Goal: Task Accomplishment & Management: Use online tool/utility

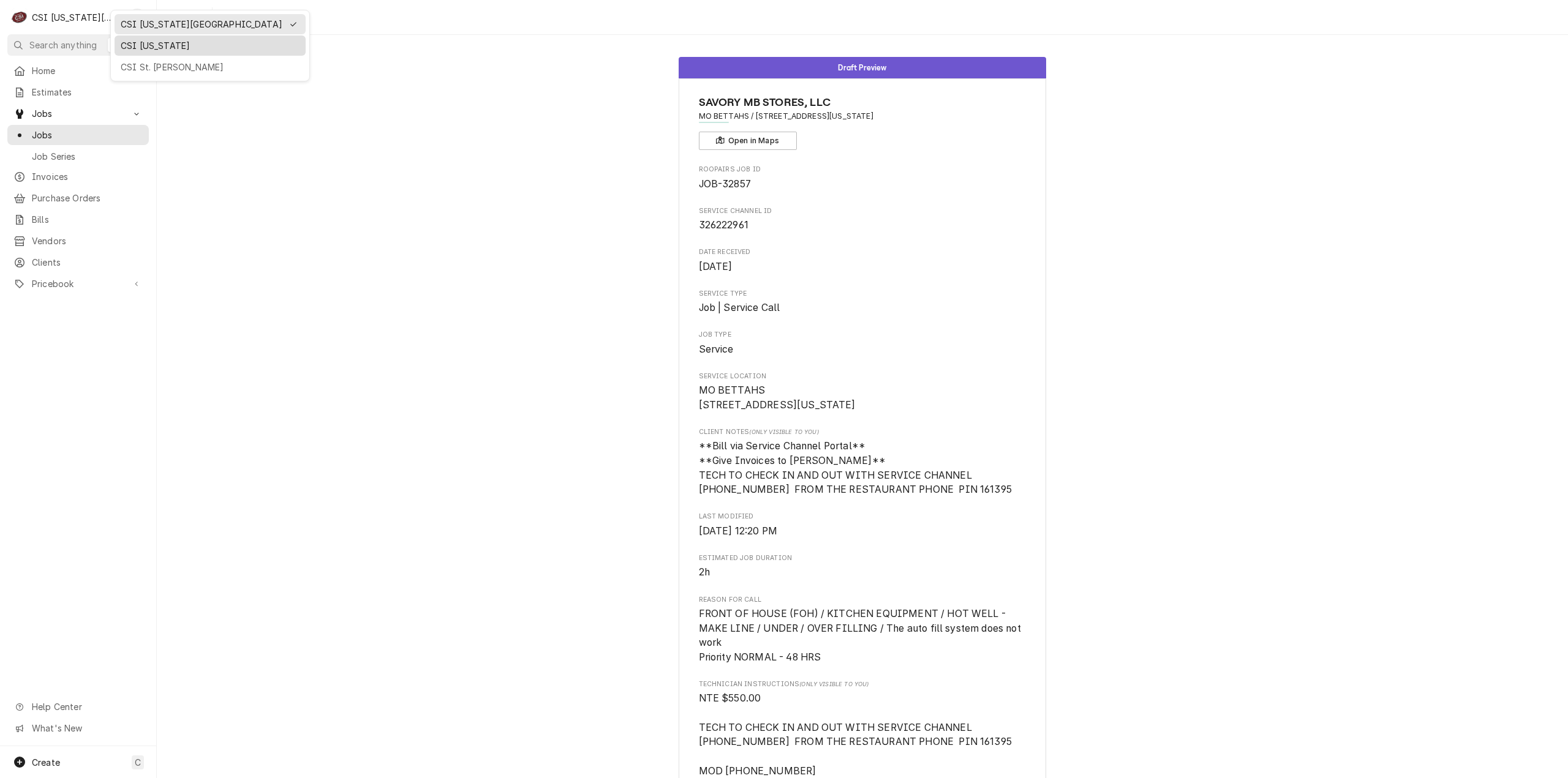
click at [132, 52] on div "CSI [US_STATE]" at bounding box center [210, 46] width 191 height 20
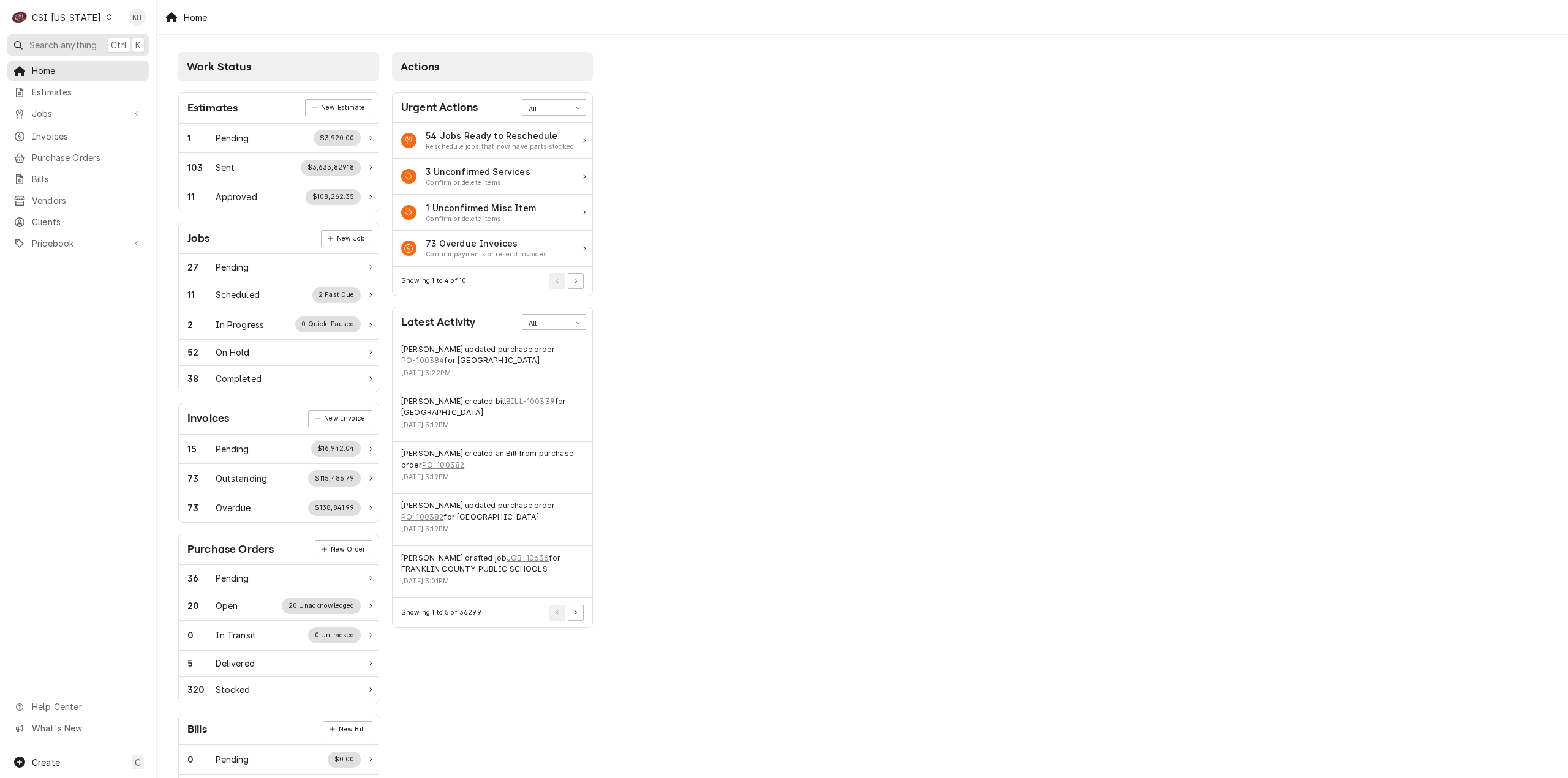
click at [49, 42] on span "Search anything" at bounding box center [63, 45] width 68 height 13
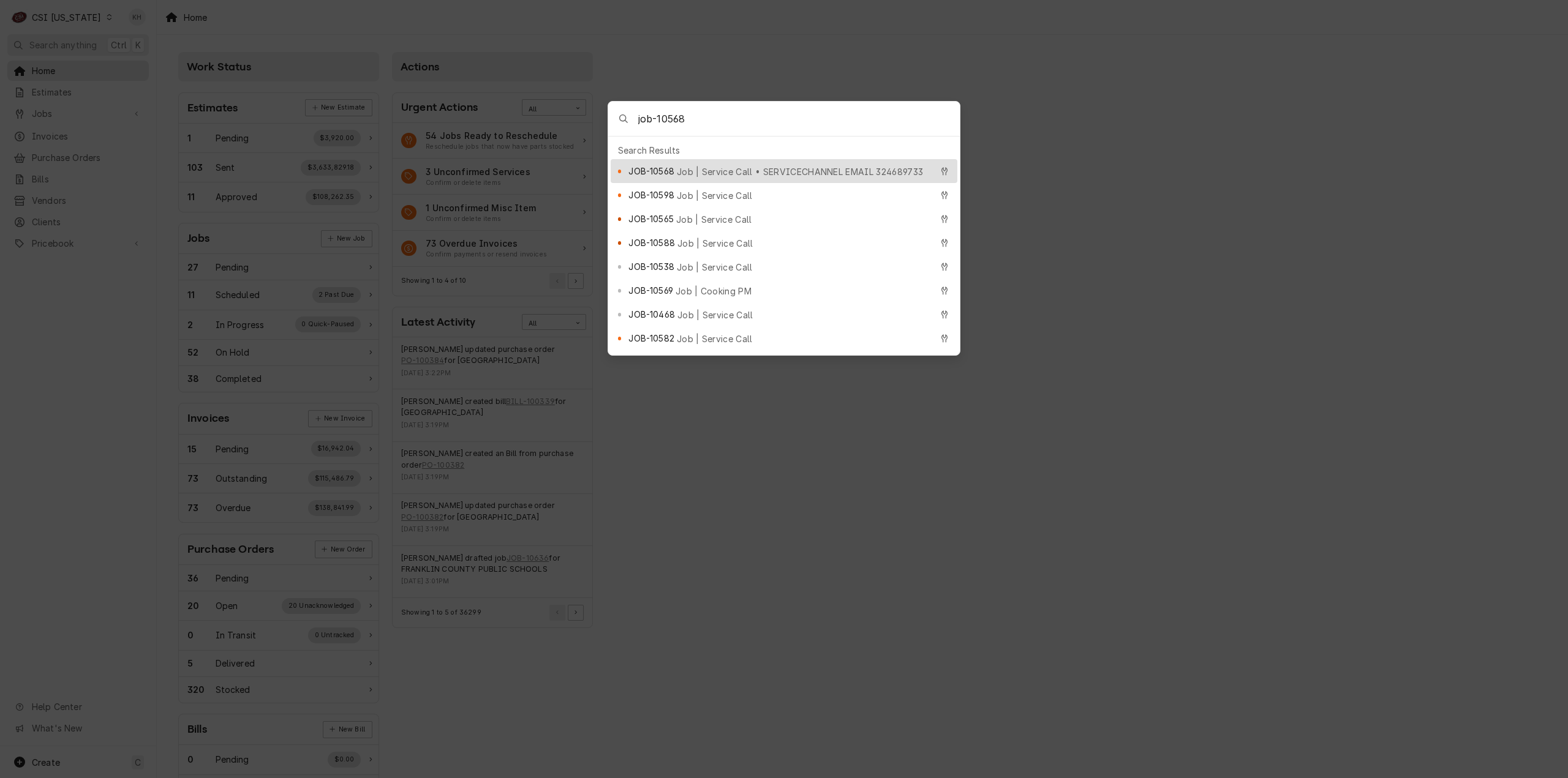
type input "job-10568"
click at [791, 166] on span "Job | Service Call • SERVICECHANNEL EMAIL 324689733" at bounding box center [800, 171] width 246 height 13
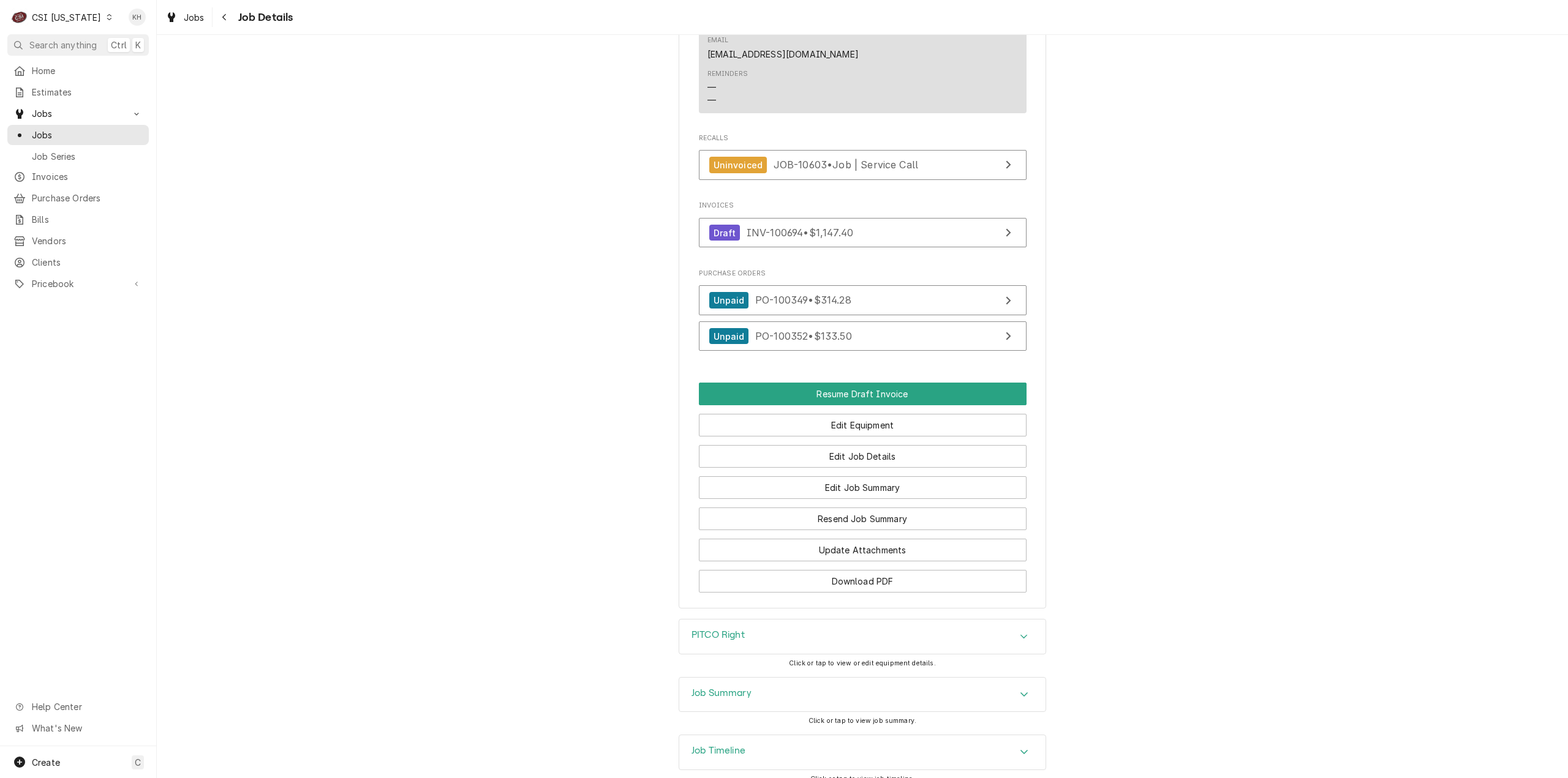
scroll to position [1190, 0]
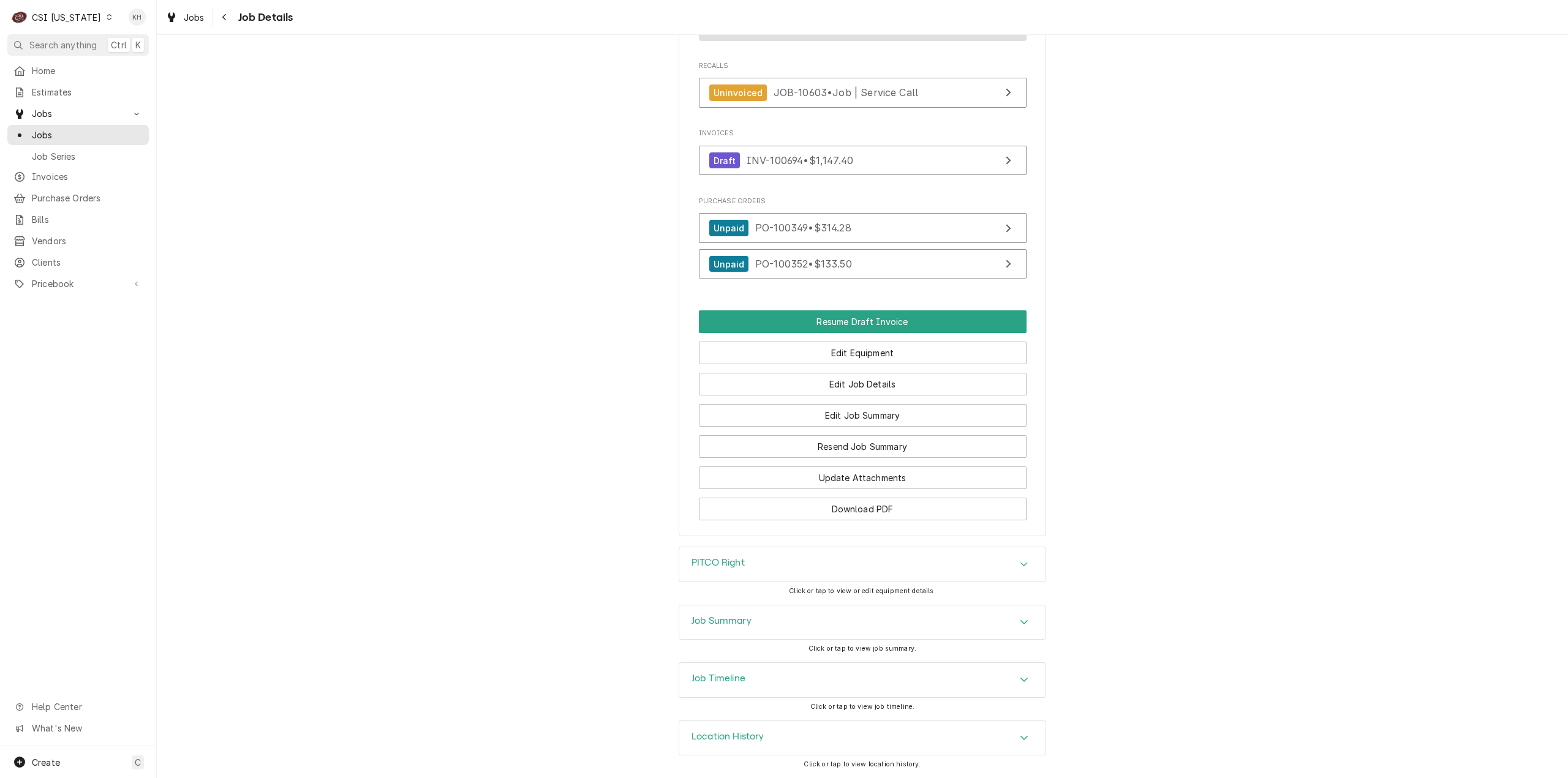
click at [756, 621] on div "Job Summary" at bounding box center [862, 622] width 366 height 34
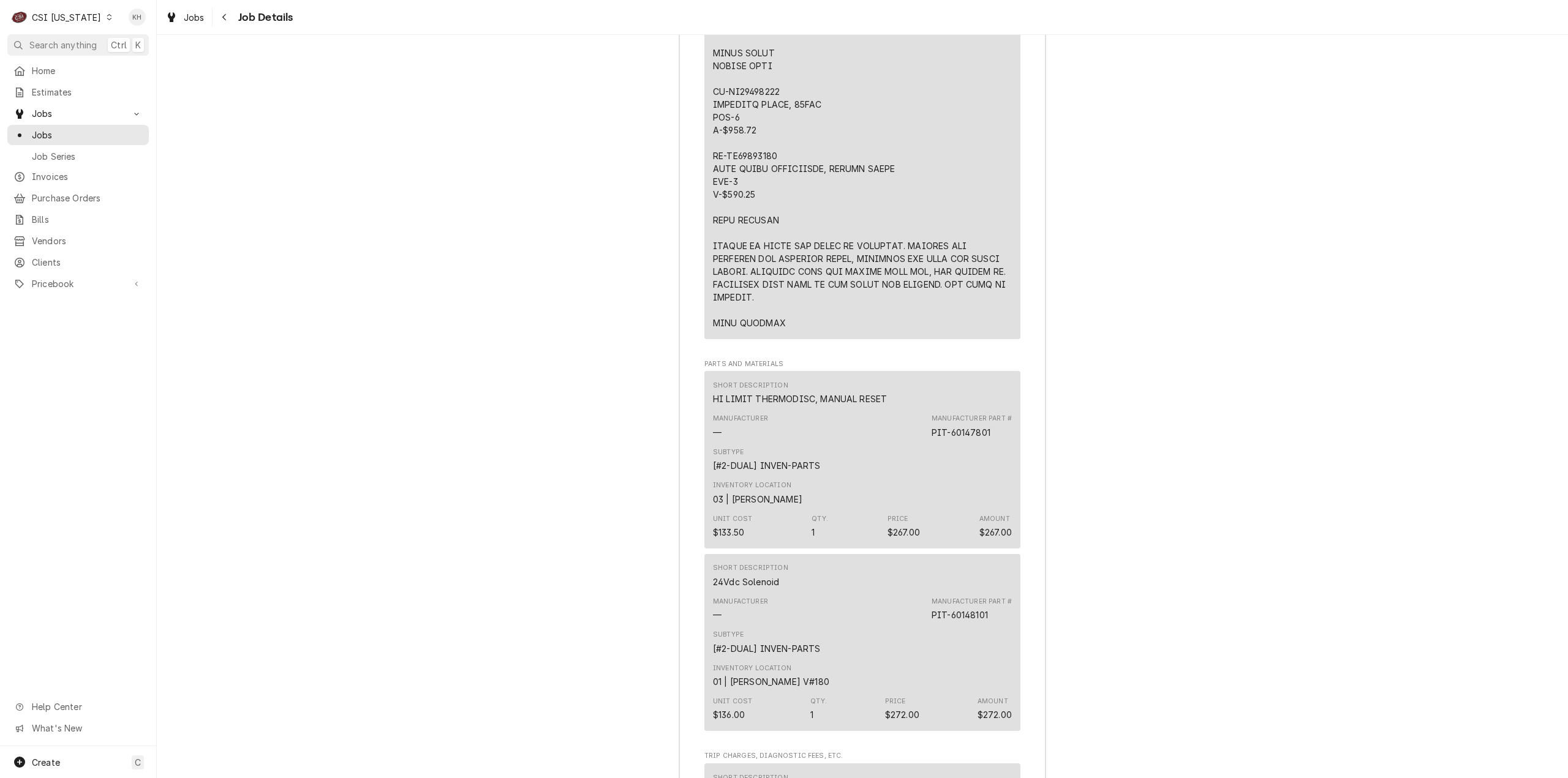
scroll to position [3332, 0]
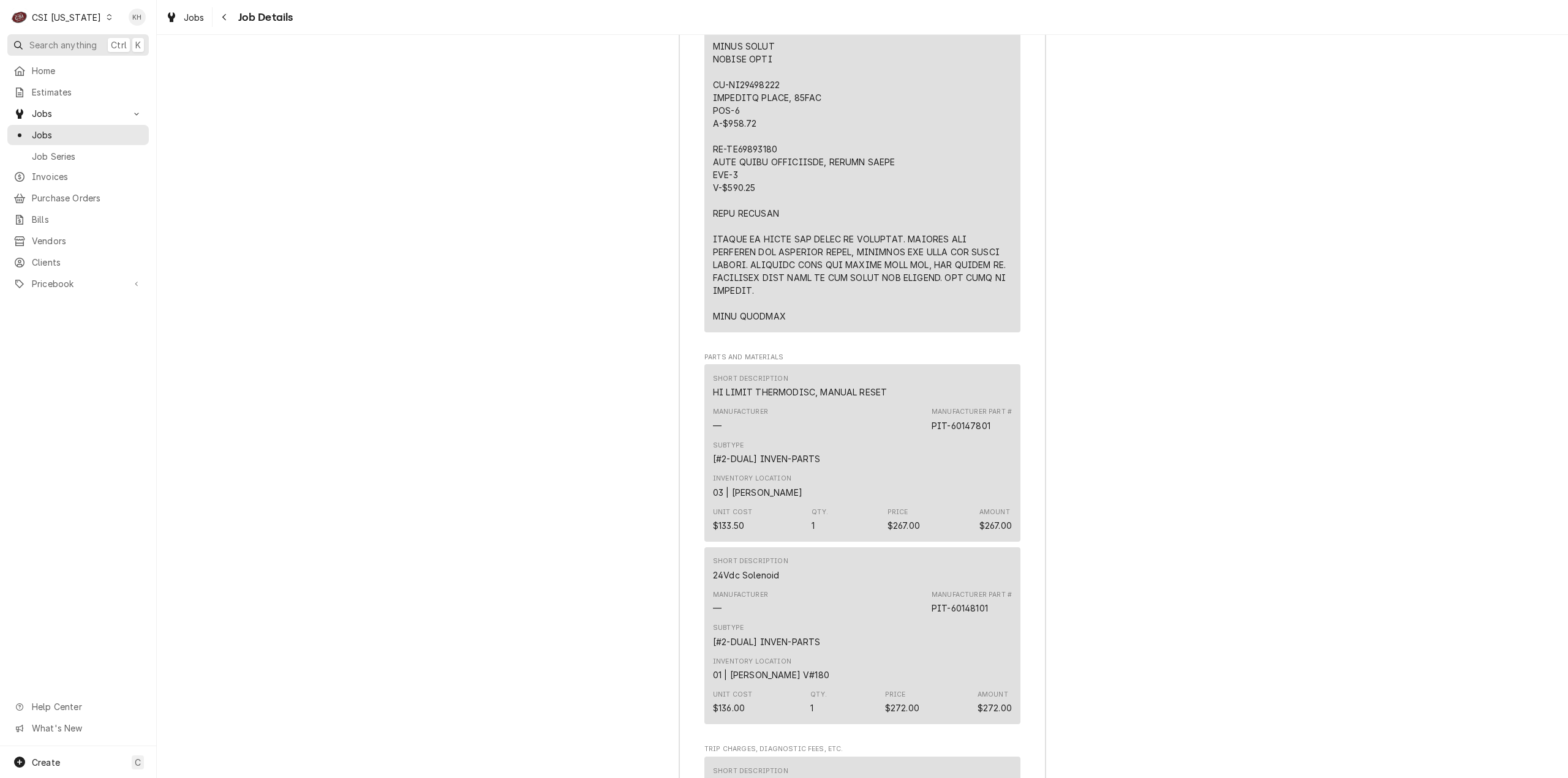
click at [82, 48] on span "Search anything" at bounding box center [63, 45] width 68 height 13
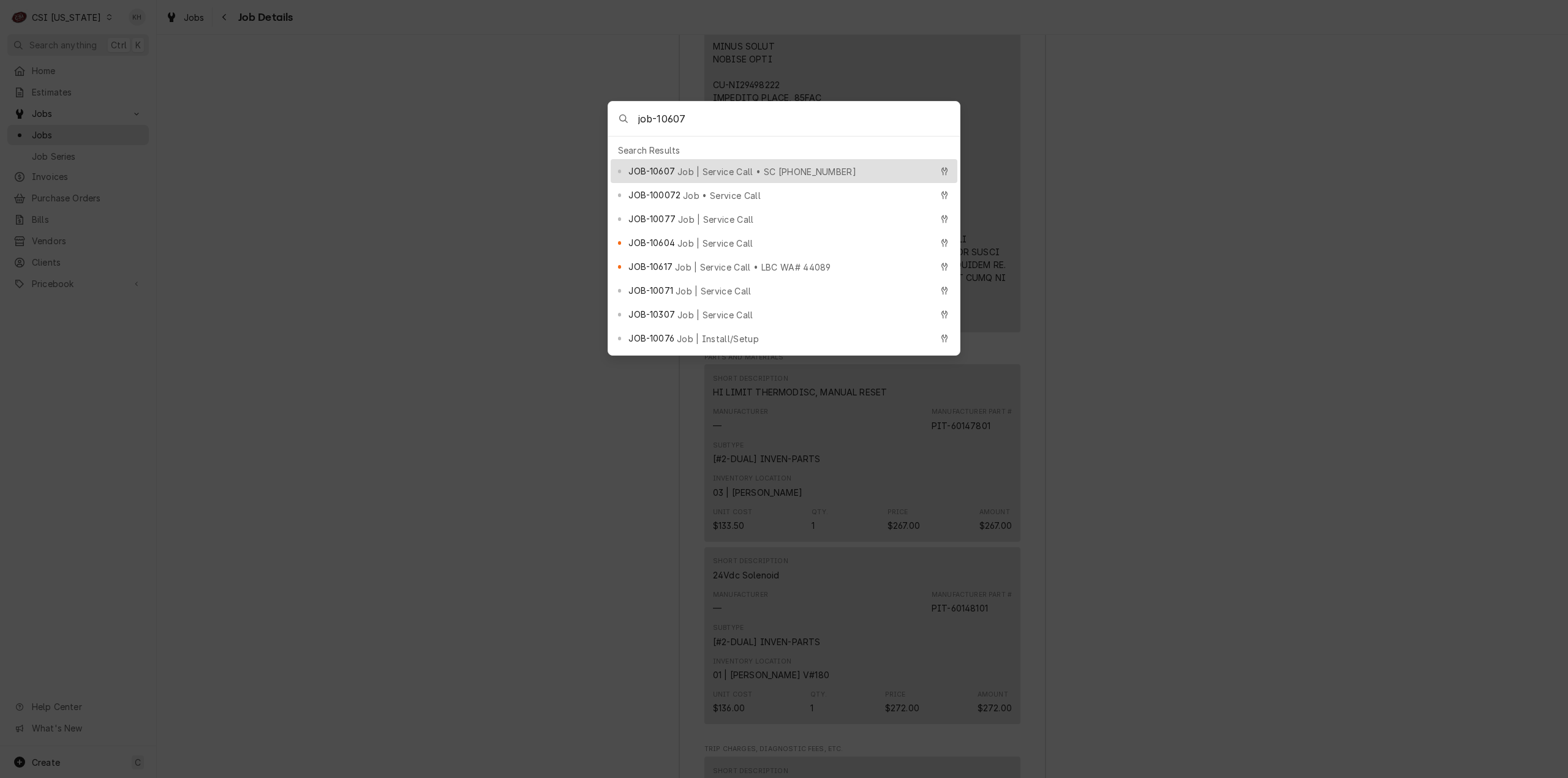
type input "job-10607"
click at [718, 168] on span "Job | Service Call • SC 325759012" at bounding box center [766, 171] width 179 height 13
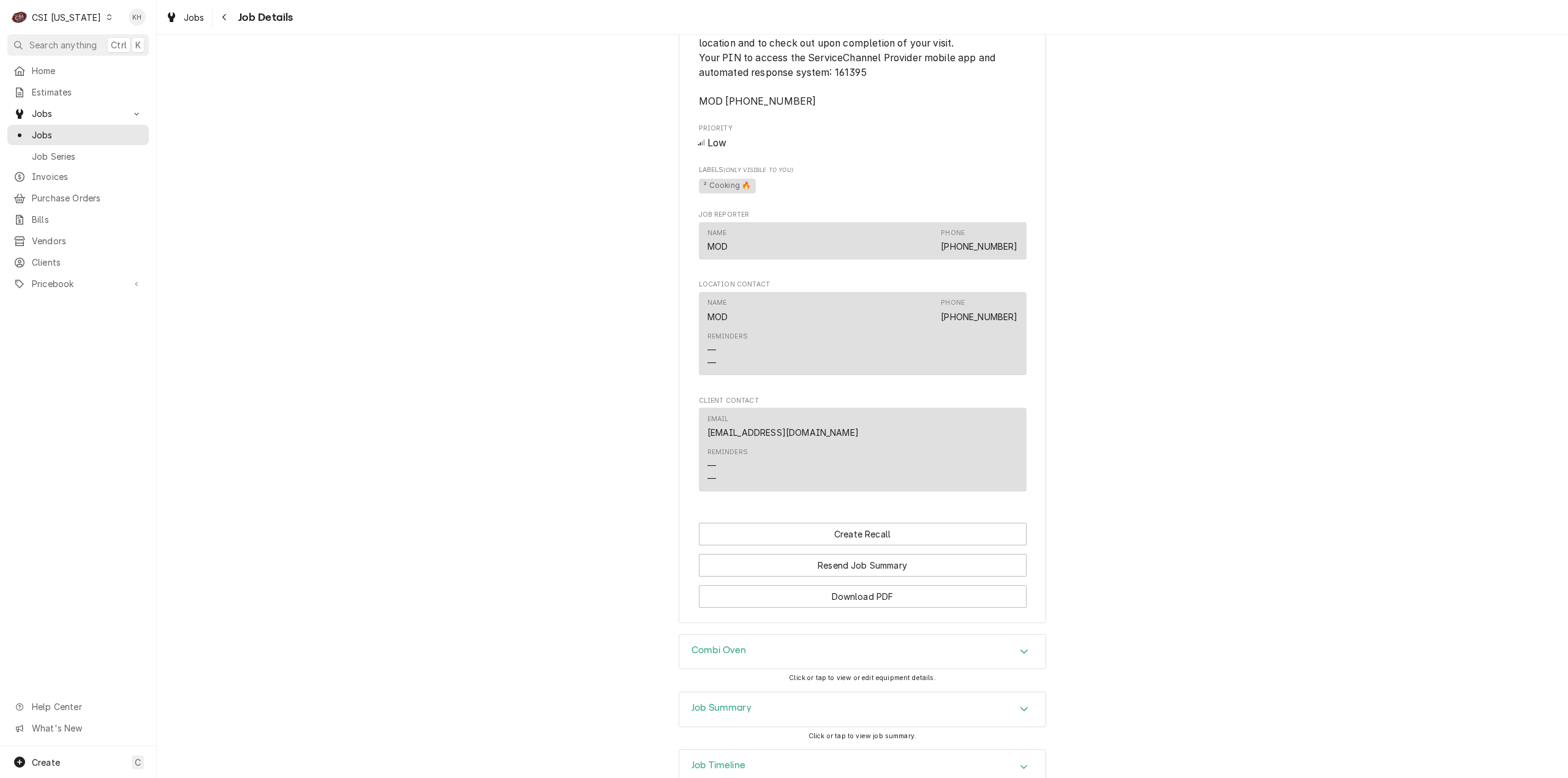
scroll to position [1080, 0]
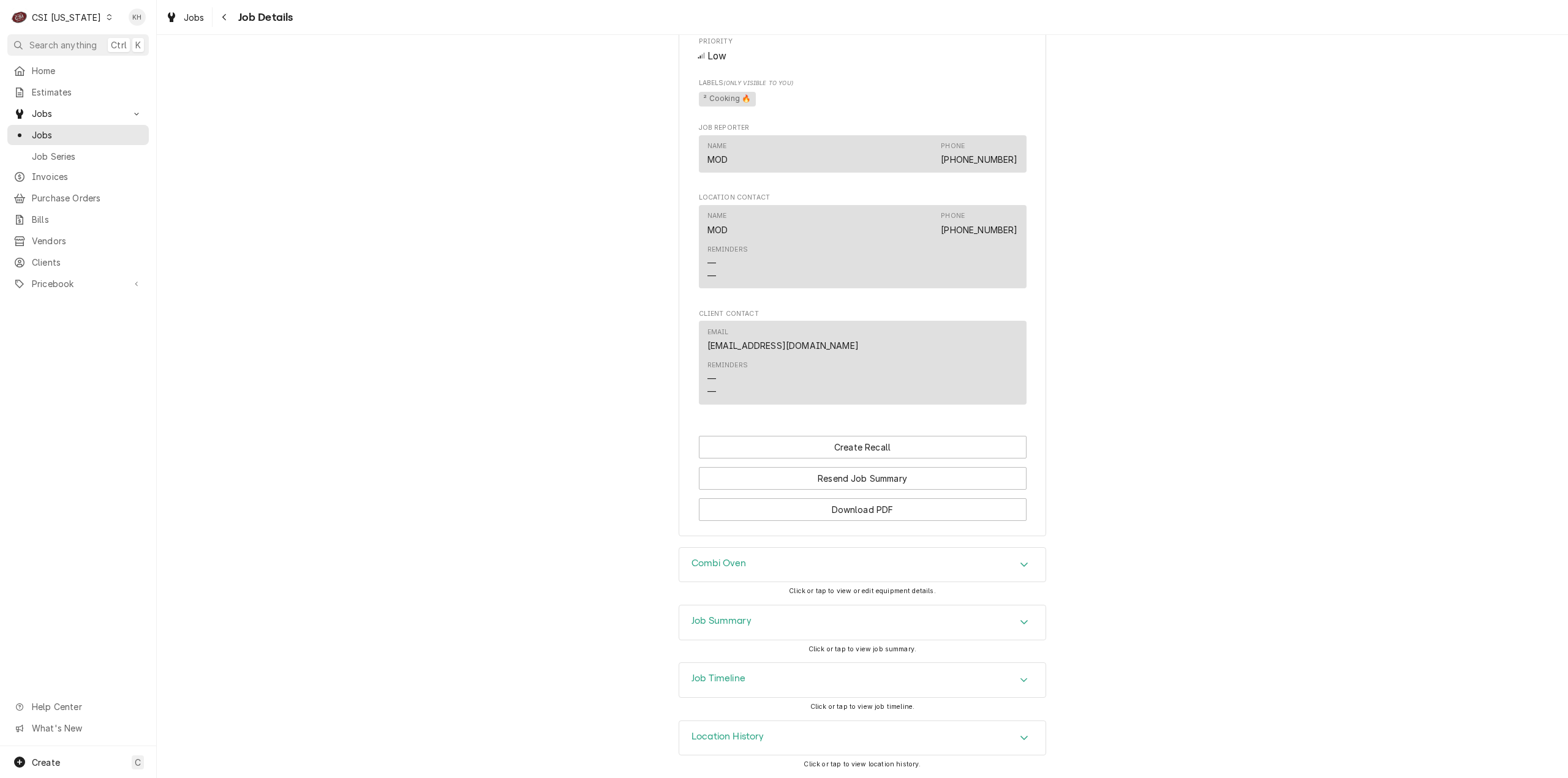
click at [742, 687] on div "Job Timeline" at bounding box center [862, 680] width 366 height 34
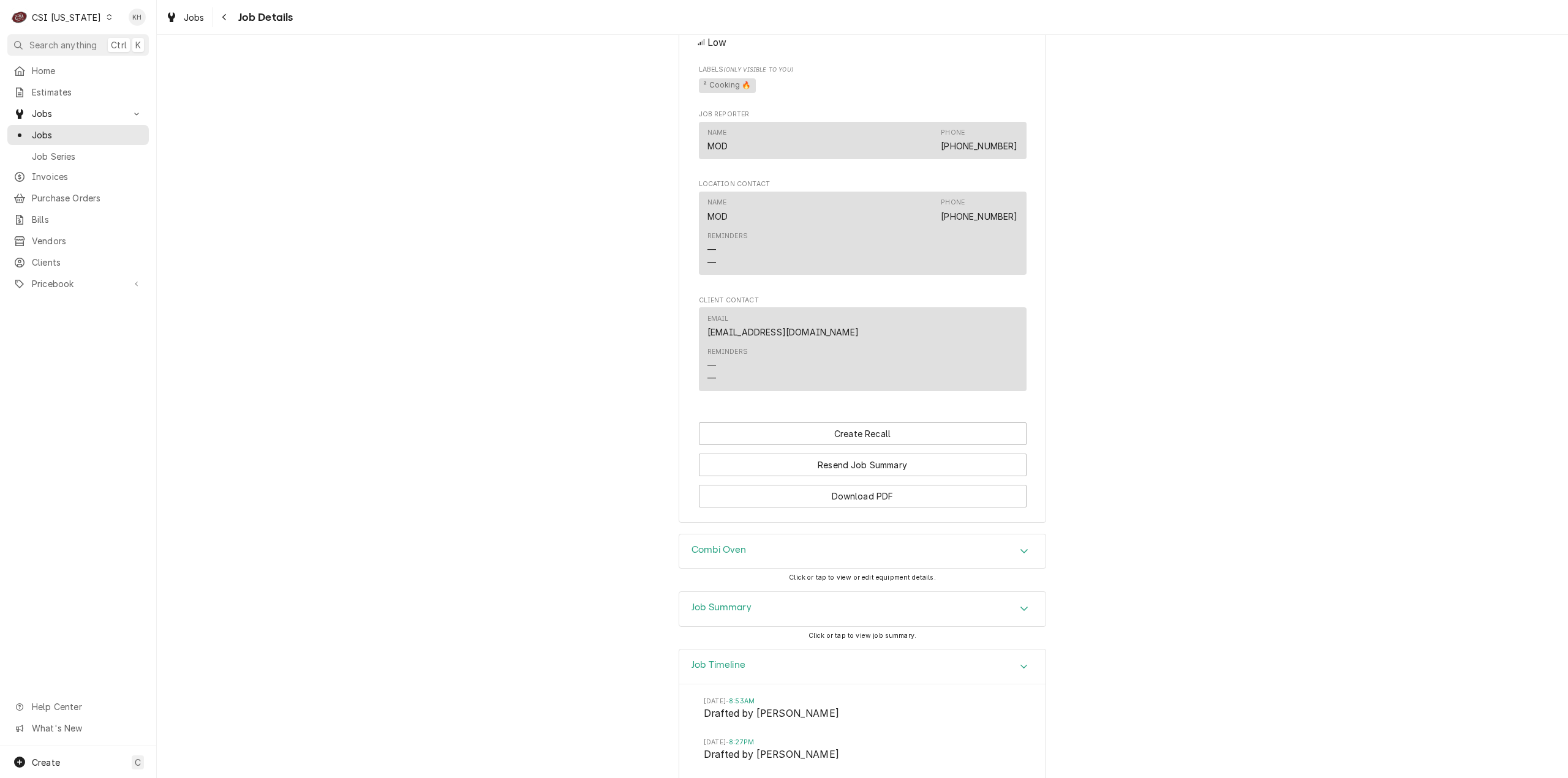
click at [742, 684] on div "Job Timeline" at bounding box center [862, 667] width 366 height 35
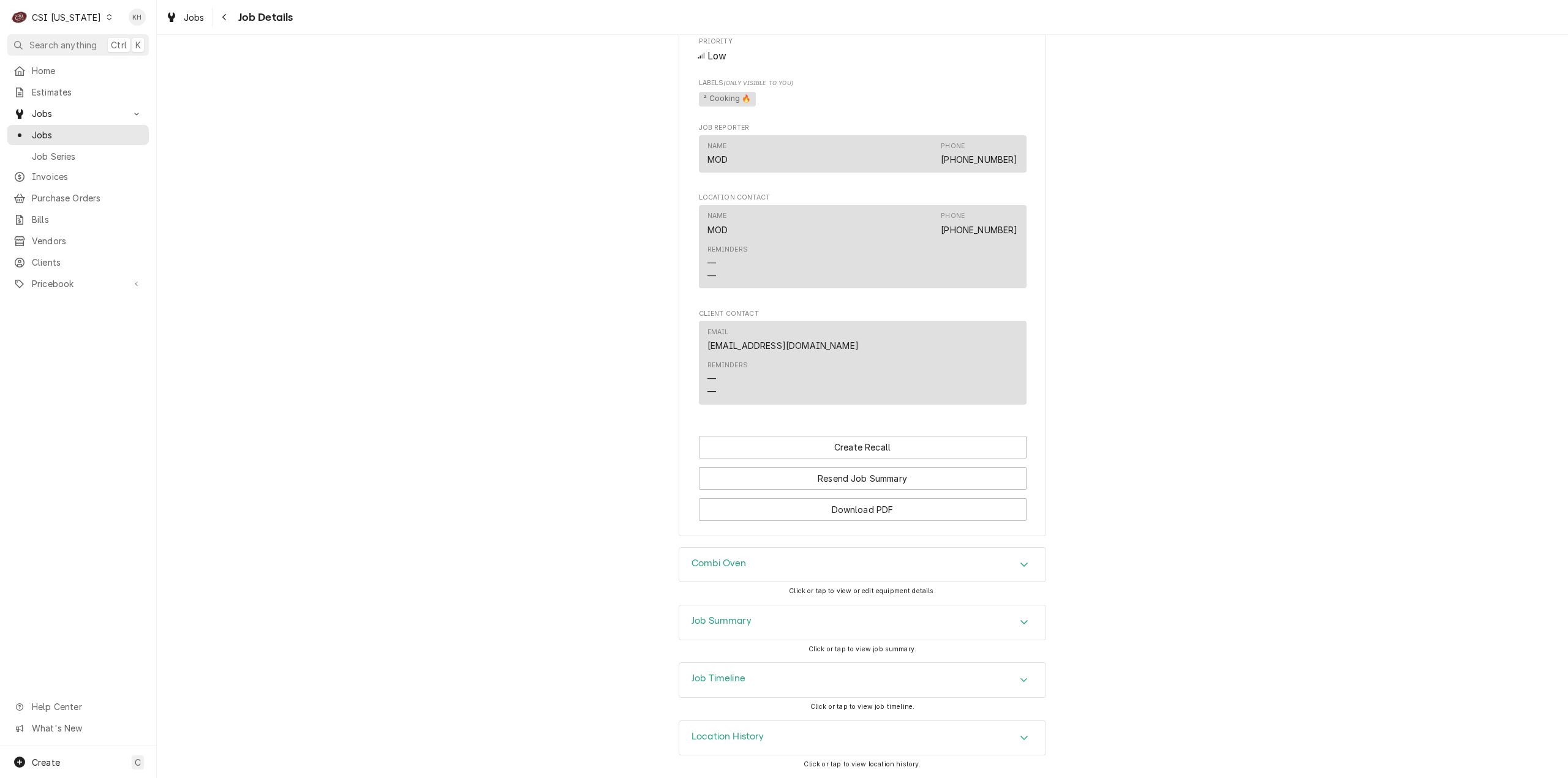
click at [742, 687] on div "Job Timeline" at bounding box center [862, 680] width 366 height 34
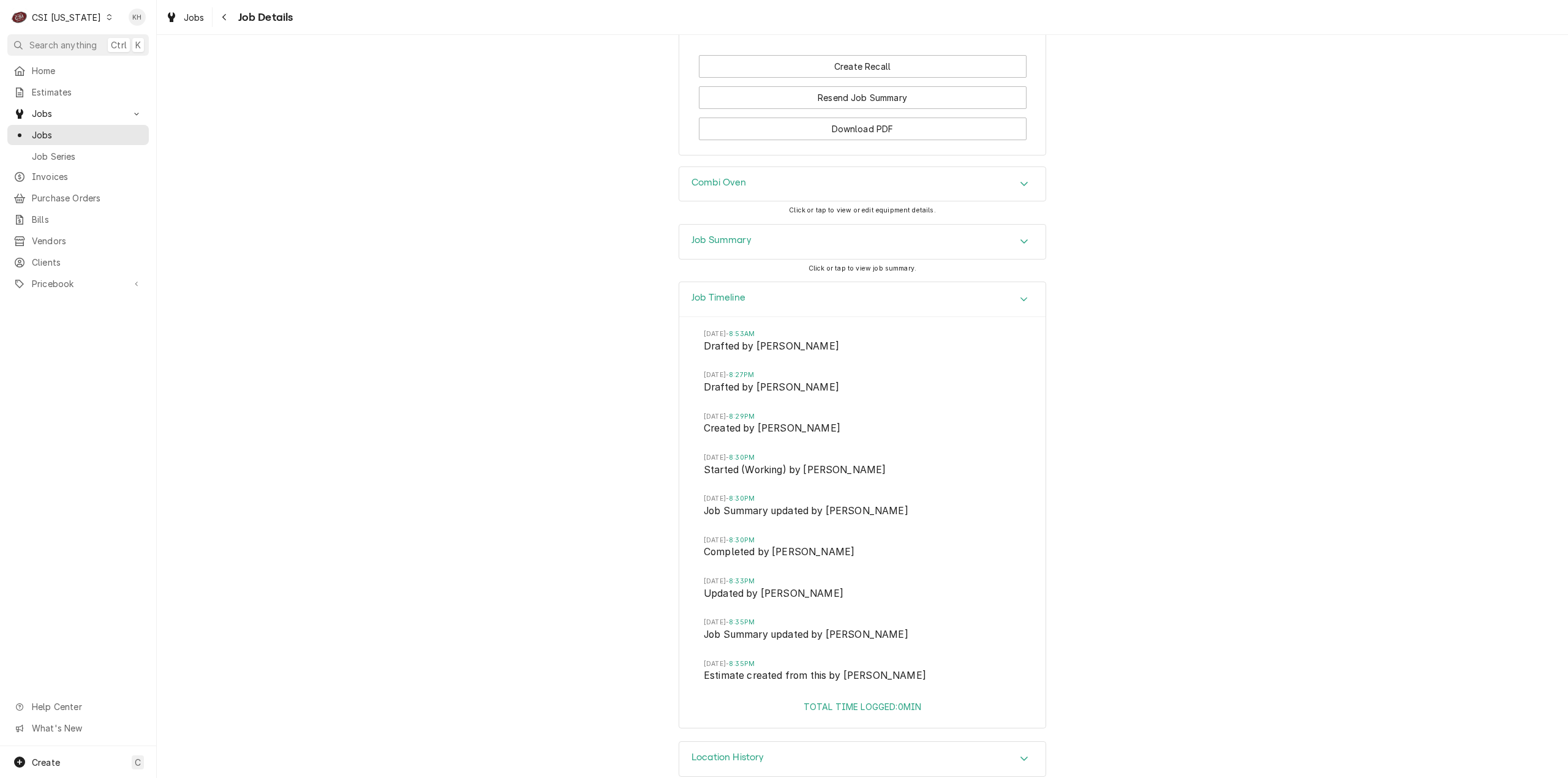
scroll to position [1482, 0]
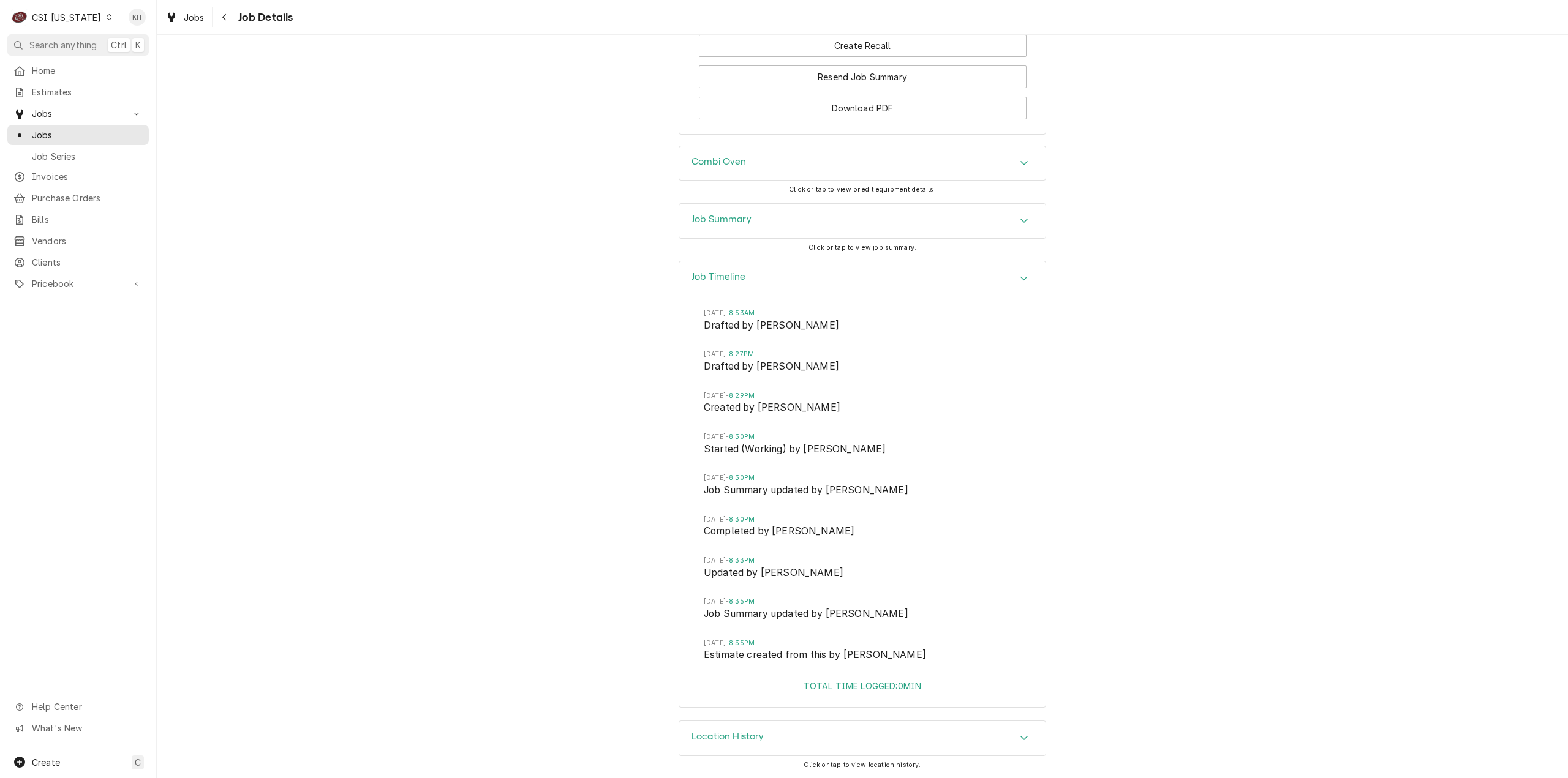
click at [754, 290] on div "Job Timeline" at bounding box center [862, 279] width 366 height 35
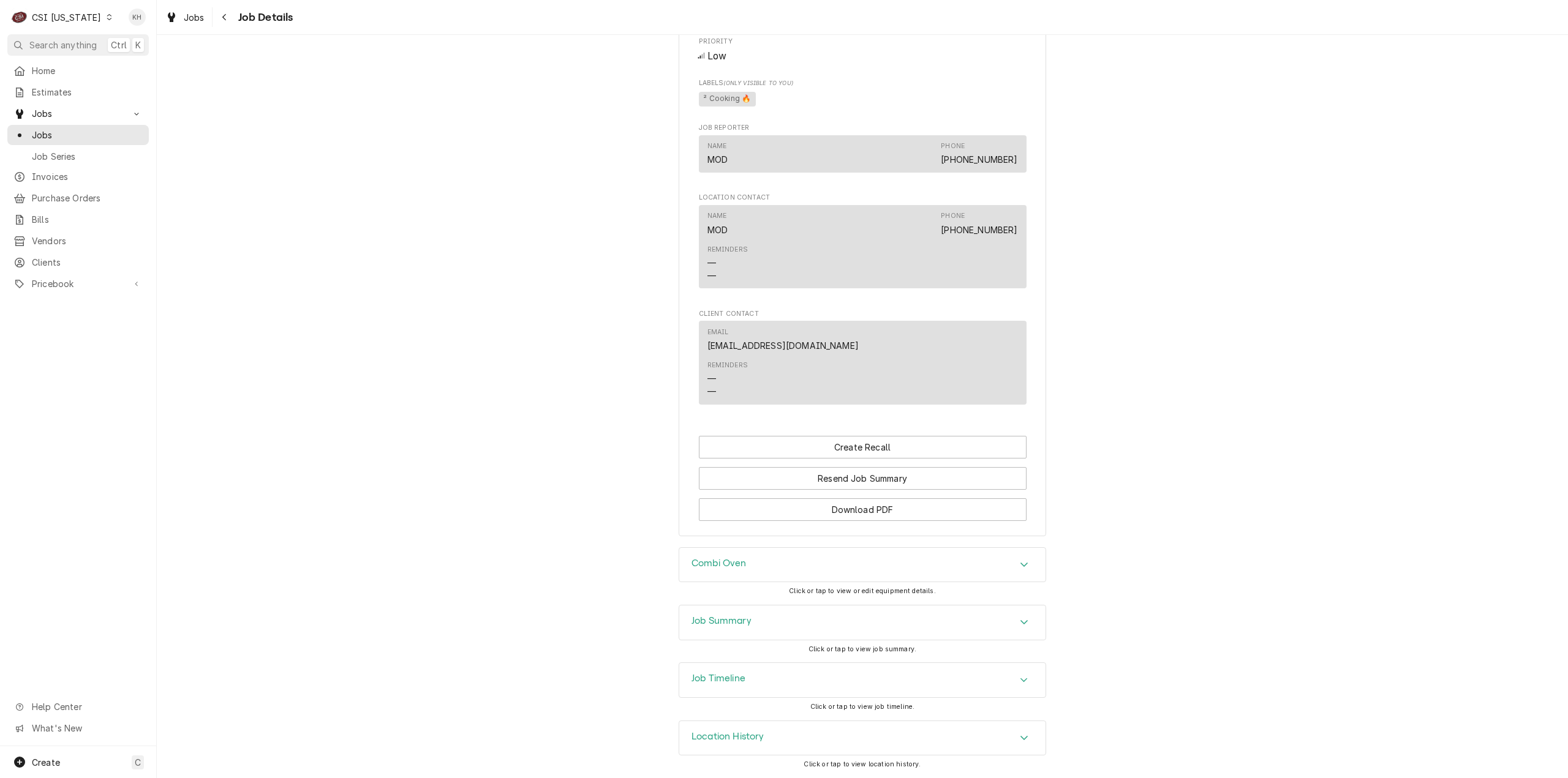
scroll to position [1080, 0]
click at [780, 607] on div "Completed and Invoiced BLOOMIN BRANDS OUTBACK STEAKHOUSE / 8101 Bardstown Rd, L…" at bounding box center [862, 406] width 1411 height 743
click at [779, 617] on div "Job Summary" at bounding box center [862, 622] width 366 height 34
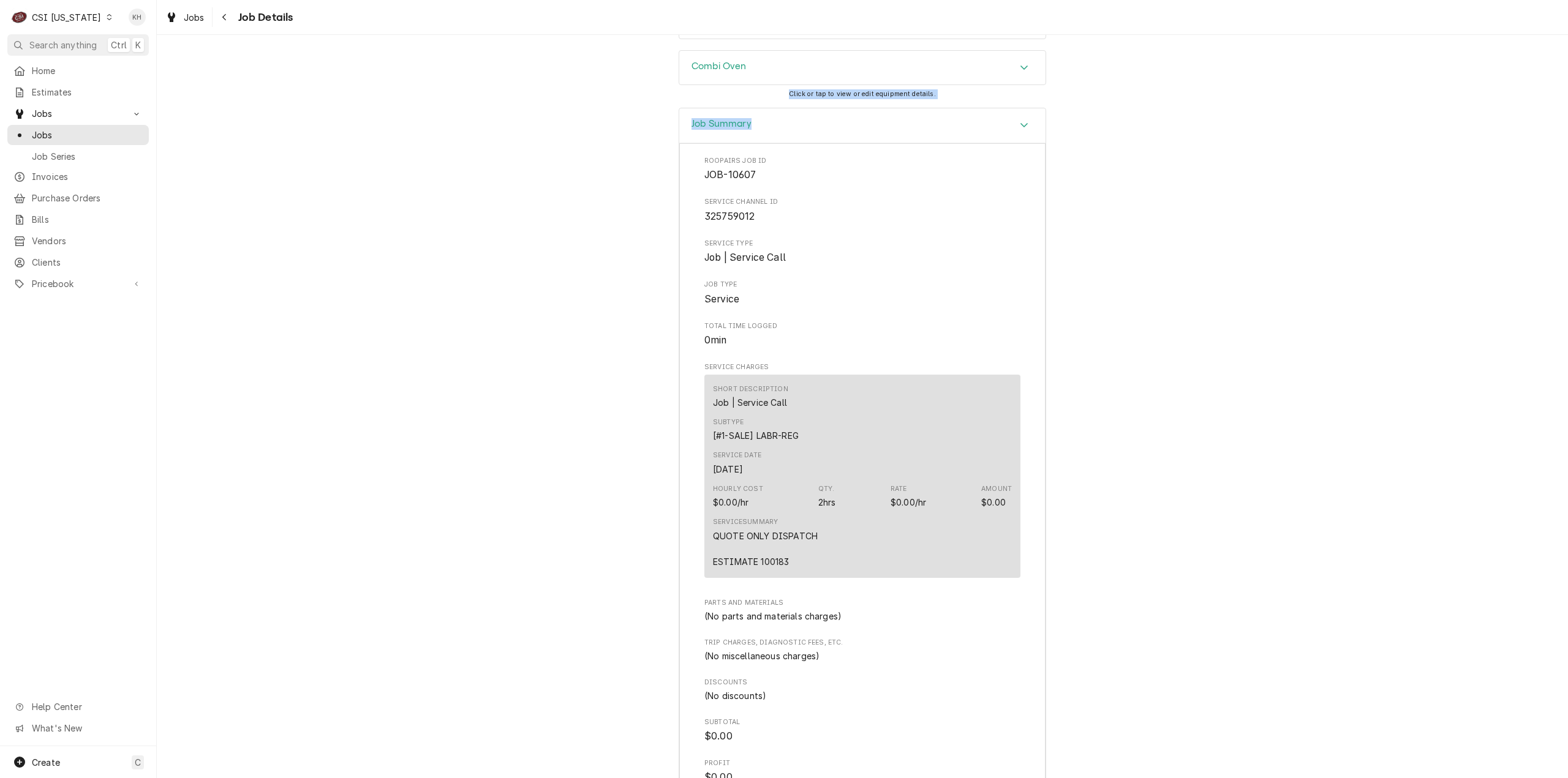
scroll to position [1876, 0]
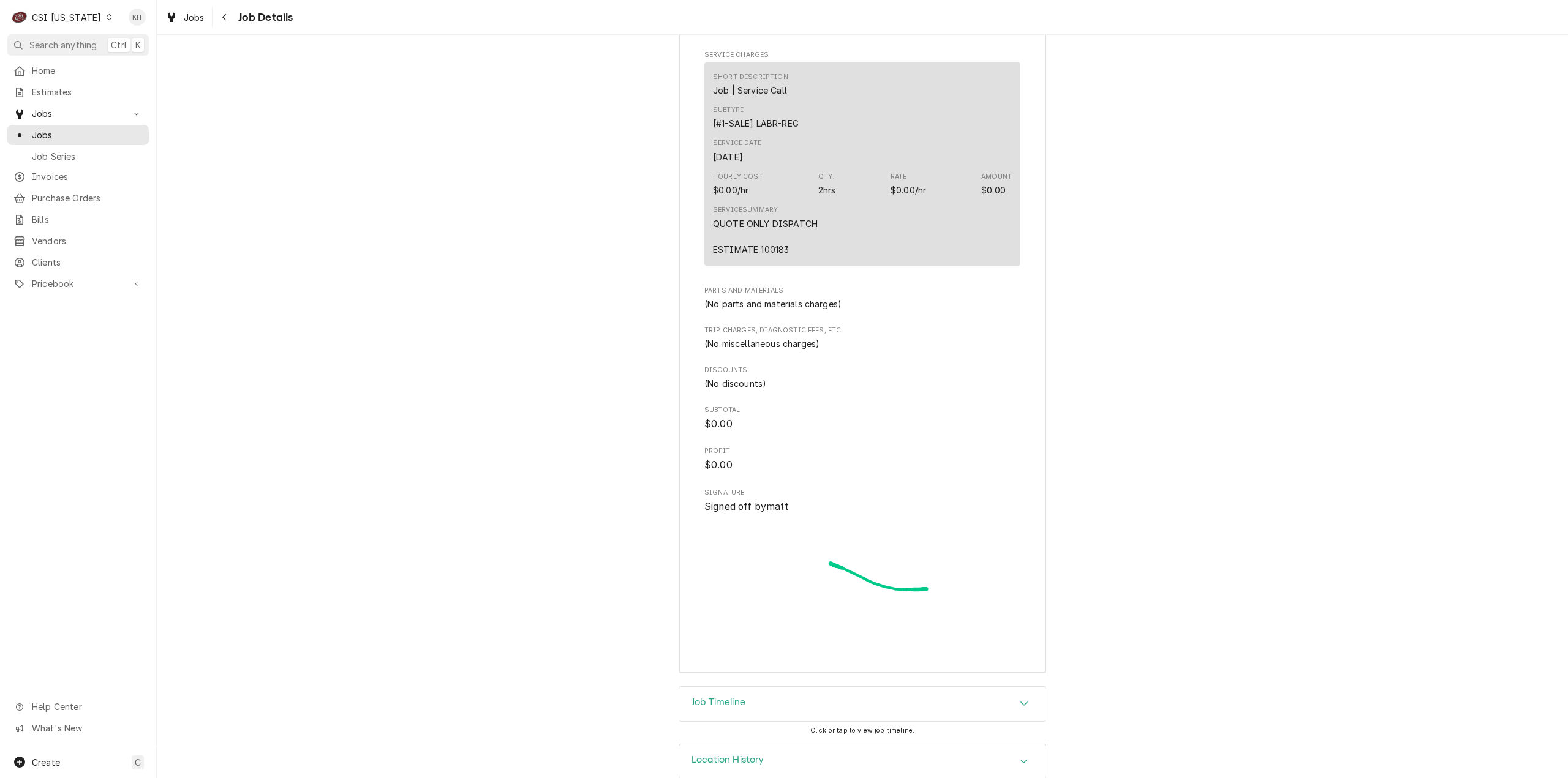
click at [778, 256] on div "QUOTE ONLY DISPATCH ESTIMATE 100183" at bounding box center [765, 237] width 104 height 39
copy div "100183"
click at [31, 52] on button "Search anything Ctrl K" at bounding box center [78, 45] width 141 height 21
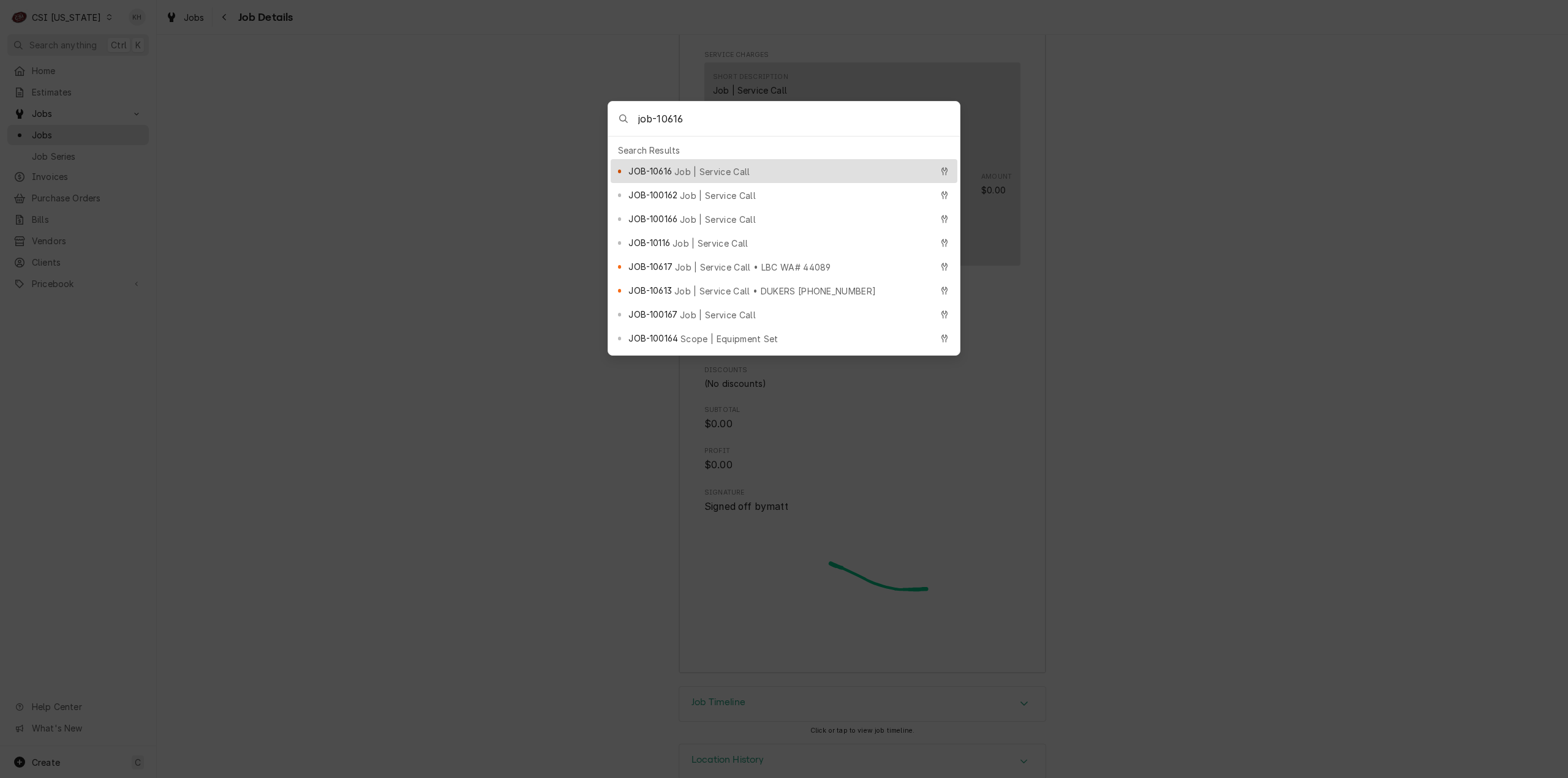
type input "job-10616"
click at [689, 171] on span "Job | Service Call" at bounding box center [712, 171] width 76 height 13
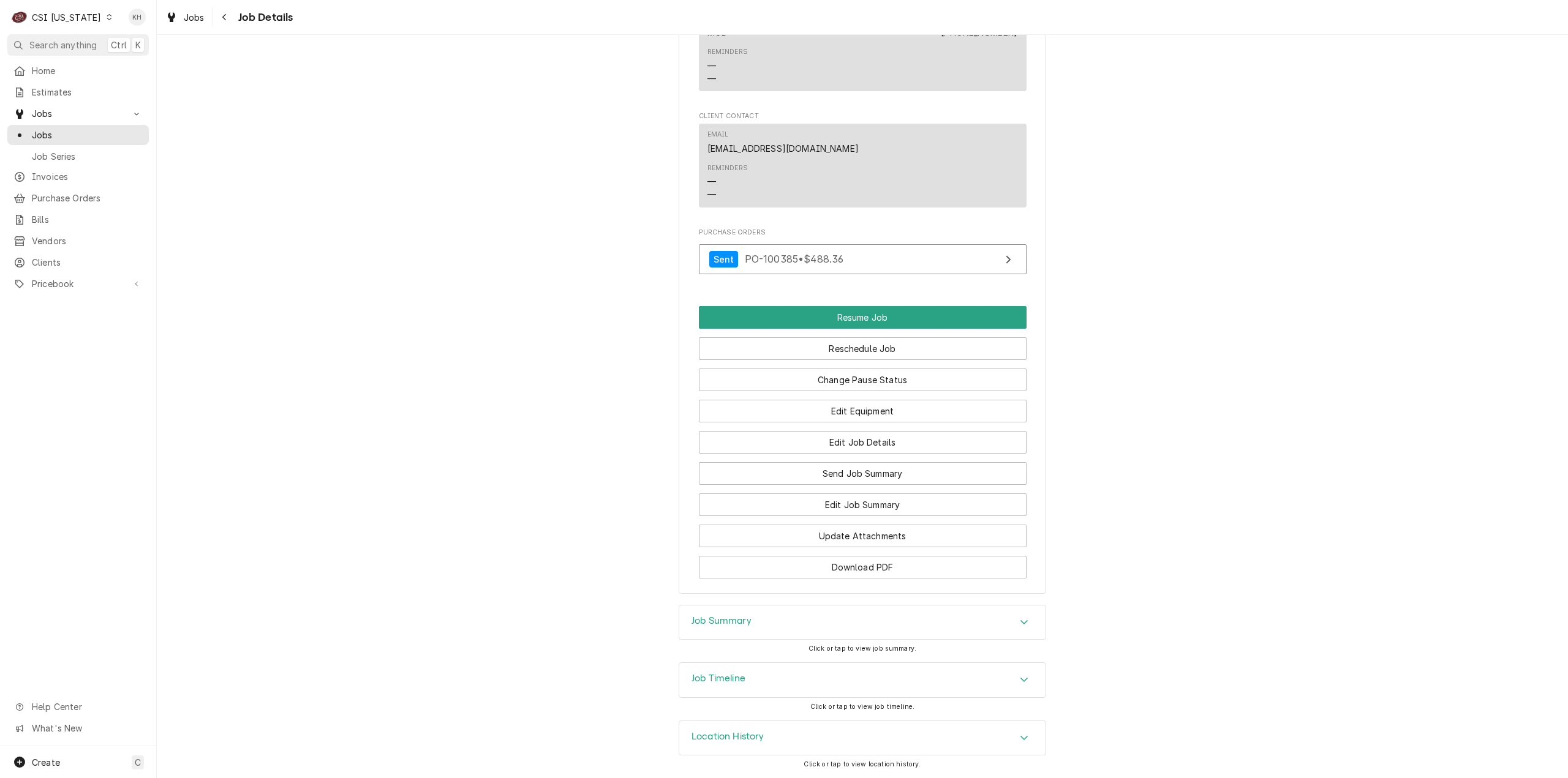
click at [778, 686] on div "Job Timeline" at bounding box center [862, 680] width 366 height 34
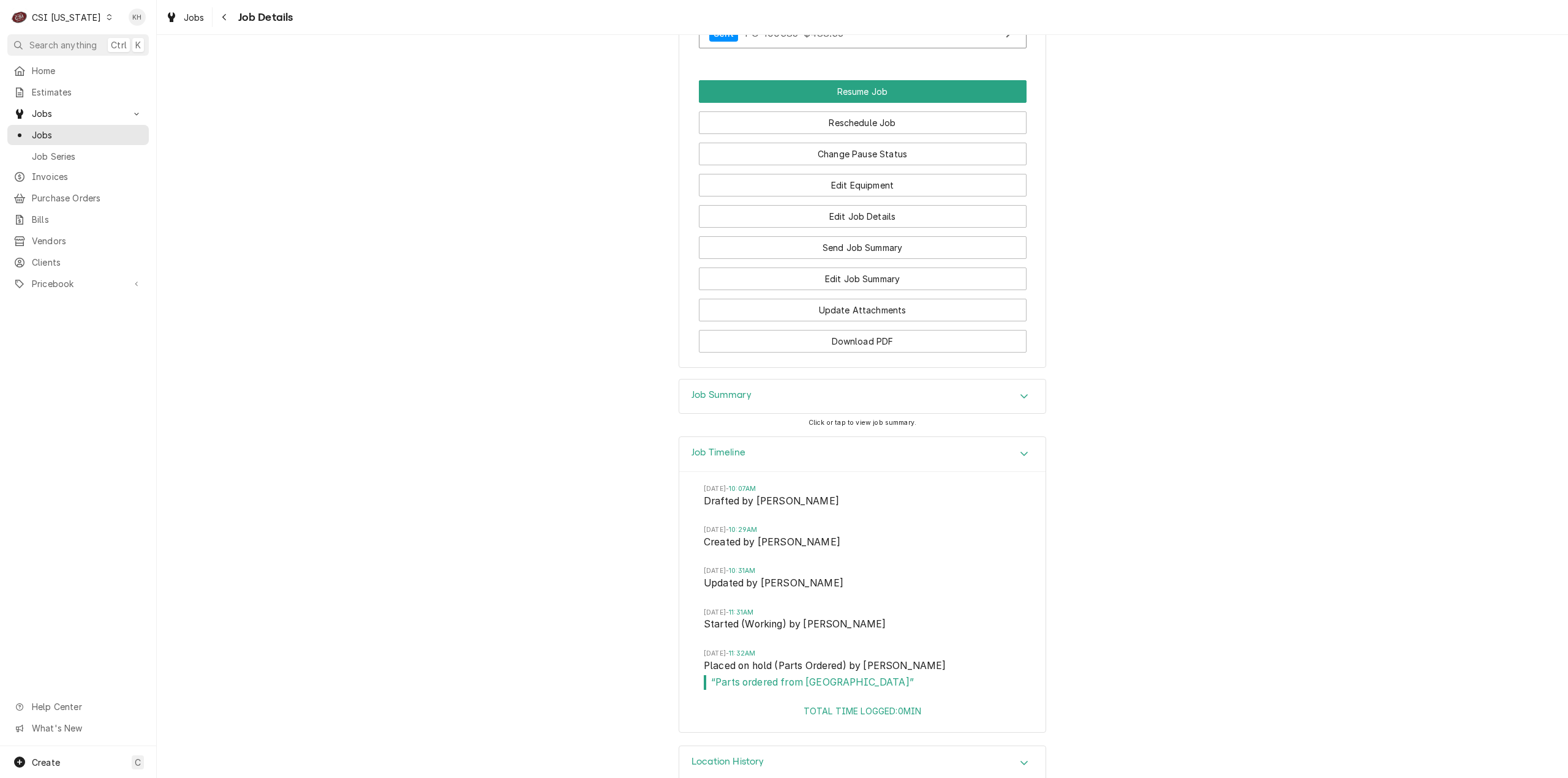
scroll to position [1835, 0]
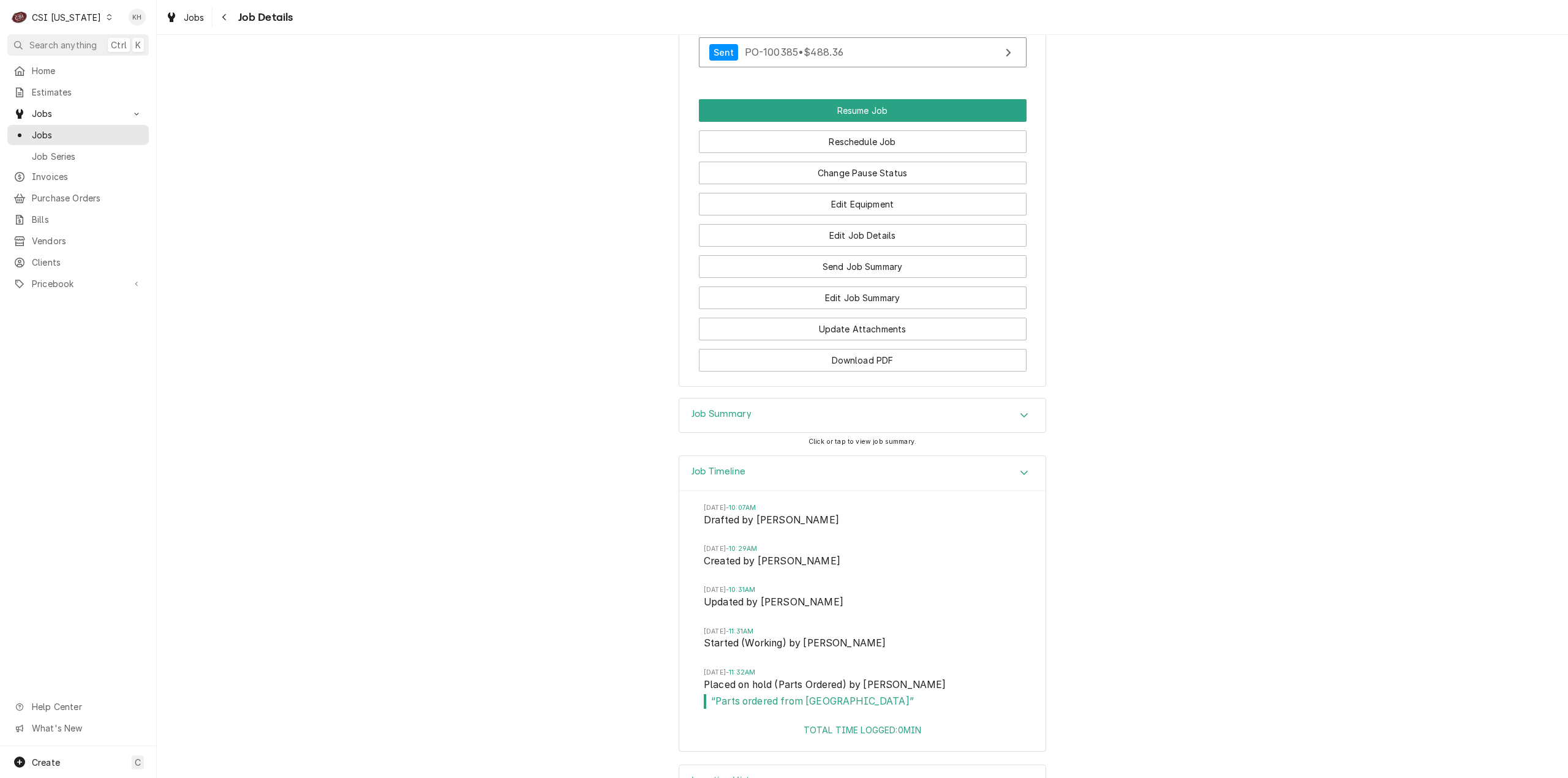
click at [800, 488] on div "Job Timeline" at bounding box center [862, 473] width 366 height 35
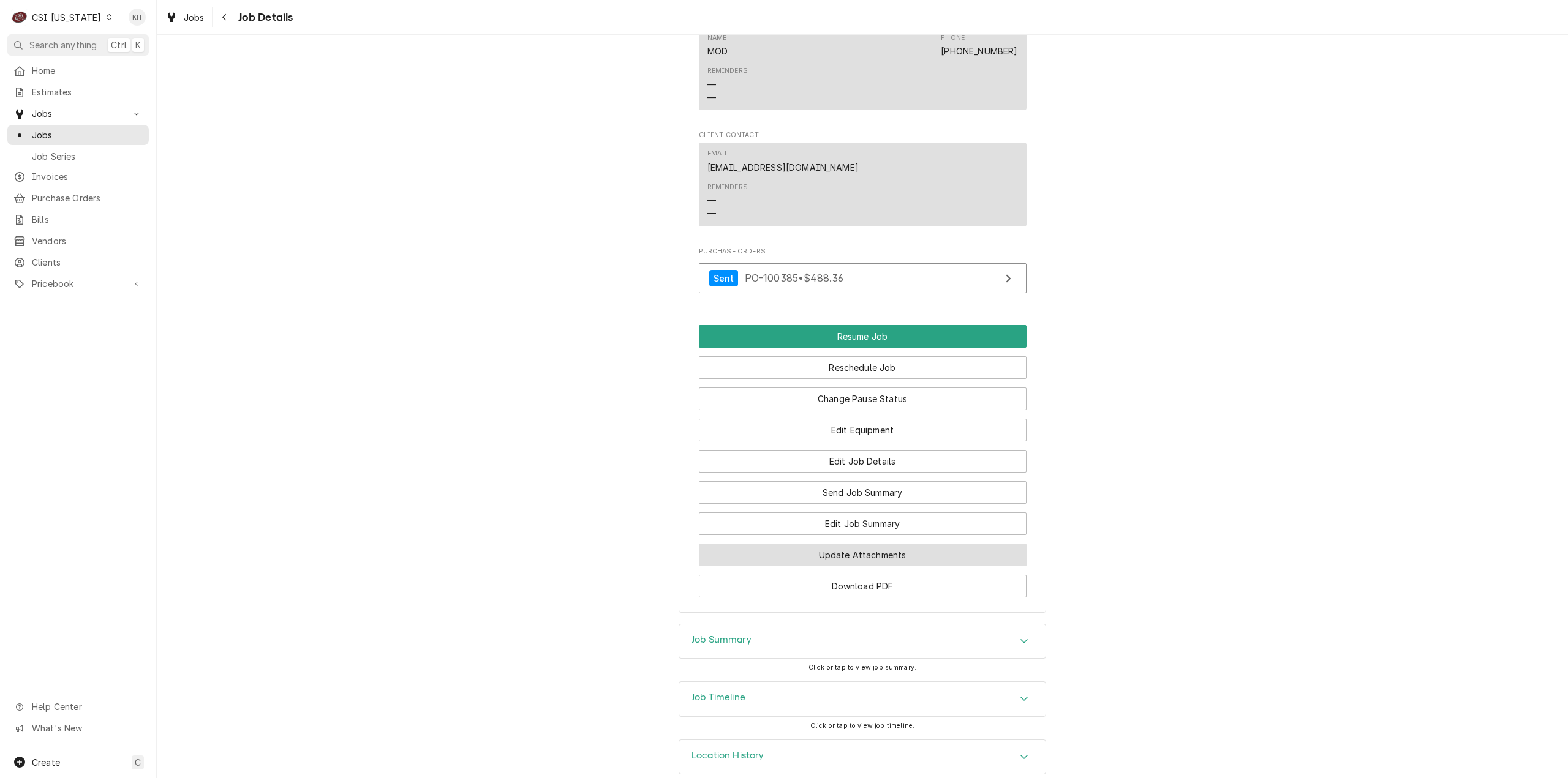
scroll to position [1644, 0]
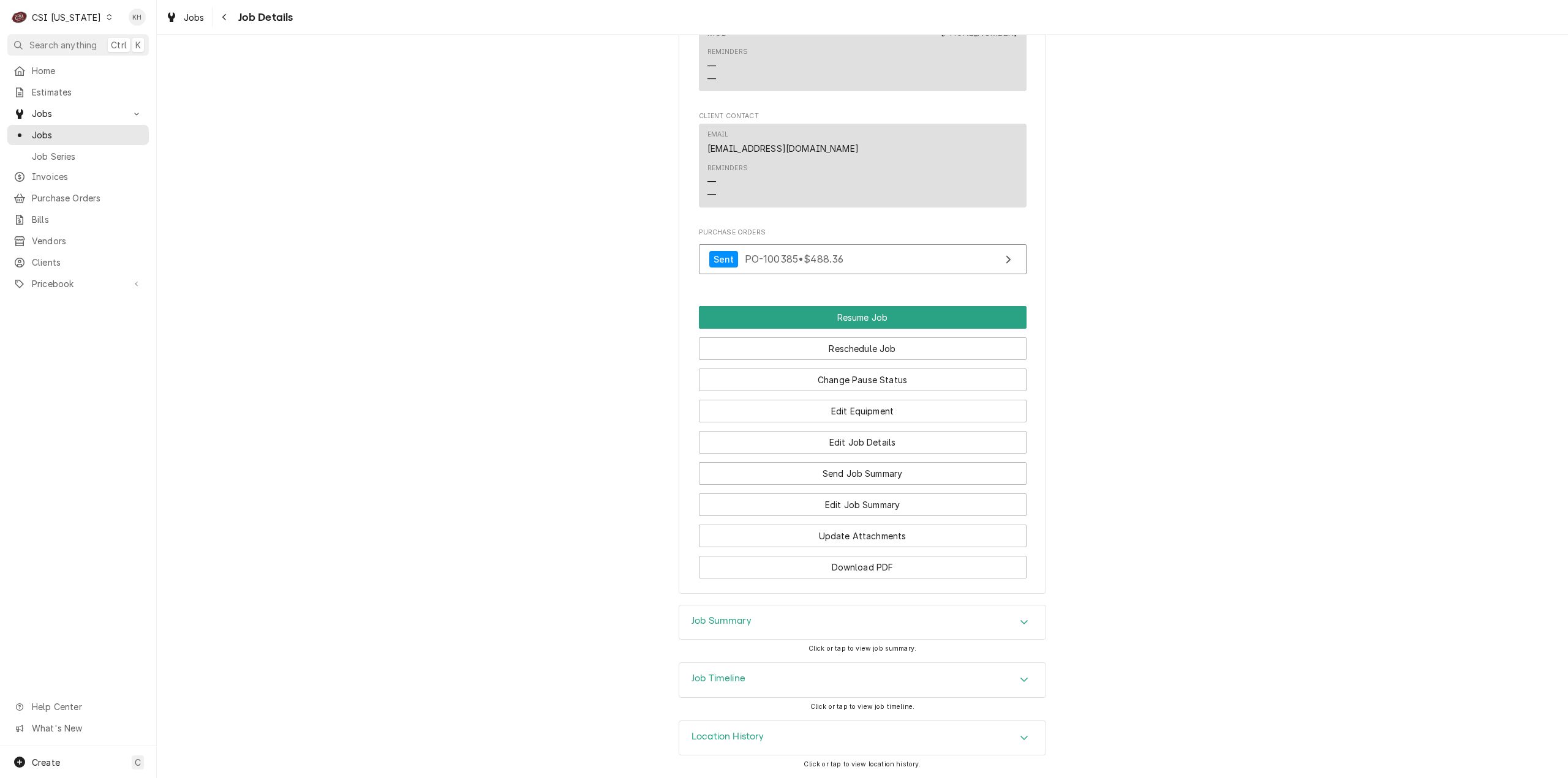
click at [814, 694] on div "Job Timeline" at bounding box center [862, 680] width 366 height 34
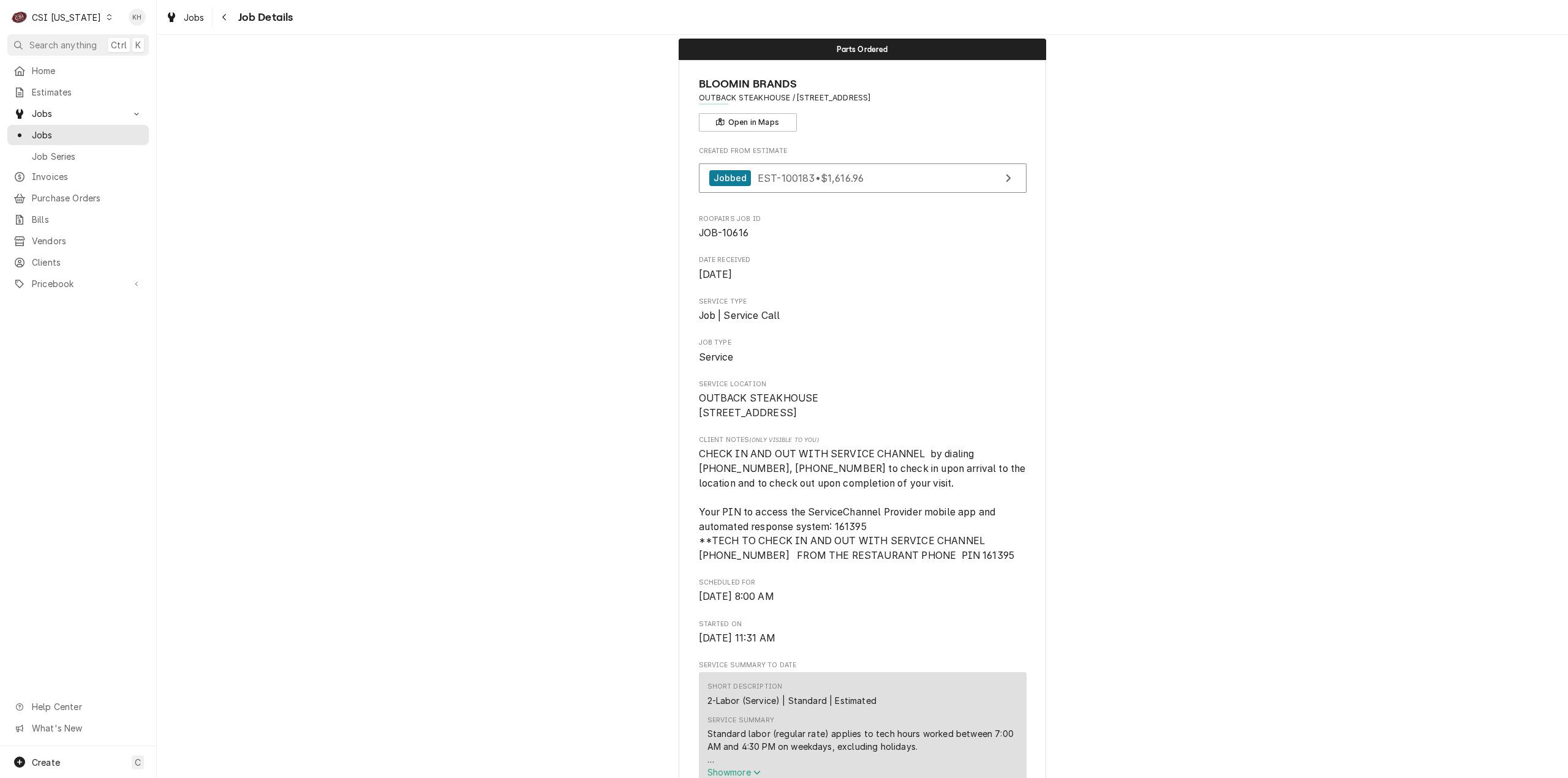
scroll to position [0, 0]
